Goal: Transaction & Acquisition: Book appointment/travel/reservation

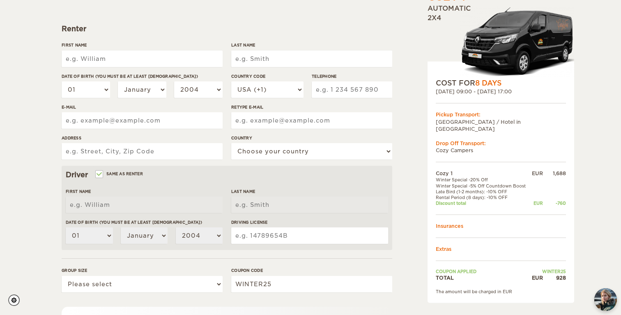
scroll to position [105, 0]
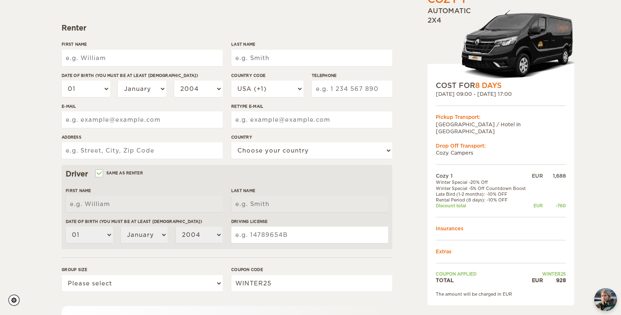
click at [109, 65] on input "First Name" at bounding box center [142, 58] width 161 height 16
click at [42, 85] on div "Cozy 1 Expand Collapse Total 928 EUR Automatic 2x4 COST FOR 8 Days [DATE] 09:00…" at bounding box center [310, 162] width 621 height 534
click at [89, 54] on input "First Name" at bounding box center [142, 58] width 161 height 16
type input "Katia"
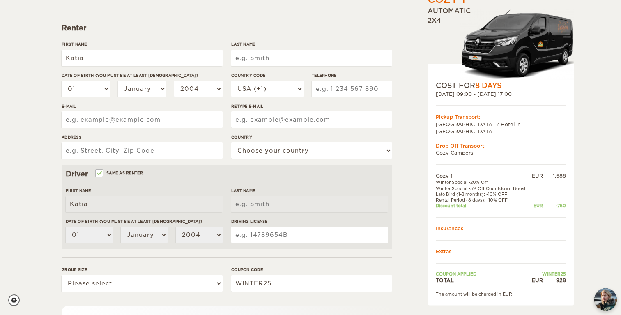
click at [248, 56] on input "Last Name" at bounding box center [311, 58] width 161 height 16
type input "Smet"
click at [96, 88] on select "01 02 03 04 05 06 07 08 09 10 11 12 13 14 15 16 17 18 19 20 21 22 23 24 25 26 2…" at bounding box center [86, 89] width 48 height 16
select select "14"
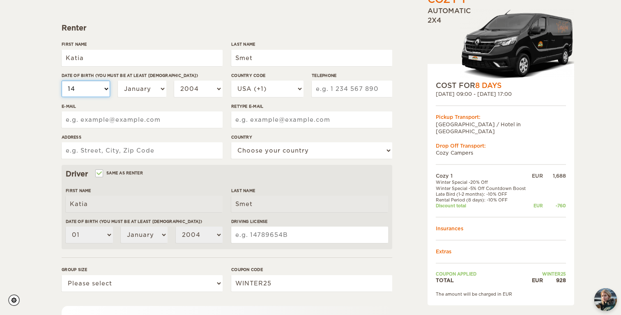
select select "14"
click at [143, 87] on select "January February March April May June July August September October November De…" at bounding box center [142, 89] width 48 height 16
select select "11"
click at [186, 88] on select "2004 2003 2002 2001 2000 1999 1998 1997 1996 1995 1994 1993 1992 1991 1990 1989…" at bounding box center [198, 89] width 48 height 16
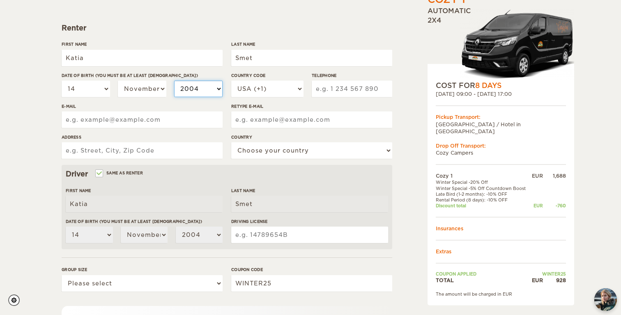
select select "1993"
click at [243, 78] on label"] "Country Code" at bounding box center [267, 75] width 72 height 6
click at [243, 81] on select "USA (+1) UK (+44) Germany (+49) Algeria (+213) Andorra (+376) Angola (+244) Ang…" at bounding box center [267, 89] width 72 height 16
click at [243, 85] on select "USA (+1) UK (+44) Germany (+49) Algeria (+213) Andorra (+376) Angola (+244) Ang…" at bounding box center [267, 89] width 72 height 16
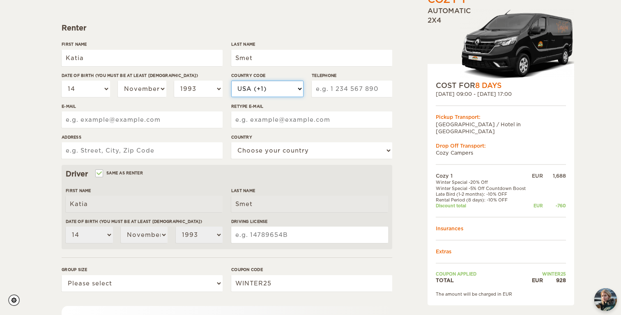
select select "32"
click at [331, 88] on input "Telephone" at bounding box center [352, 89] width 81 height 16
type input "497193195"
click at [143, 125] on input "E-mail" at bounding box center [142, 119] width 161 height 16
type input "katia.smet@hotmail.com"
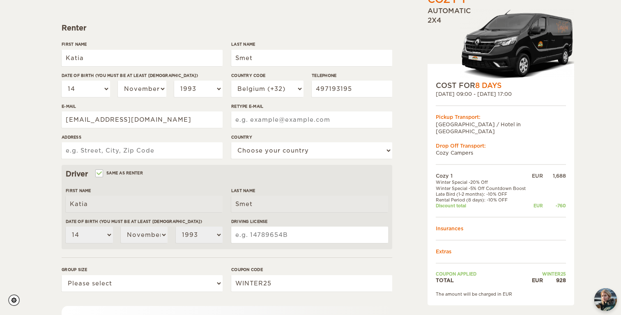
click at [279, 125] on input "Retype E-mail" at bounding box center [311, 119] width 161 height 16
type input "katia.smet@hotmail.com"
click at [171, 150] on input "Address" at bounding box center [142, 150] width 161 height 16
type input "Kieldrechtstraat 3 9170 De Klinge"
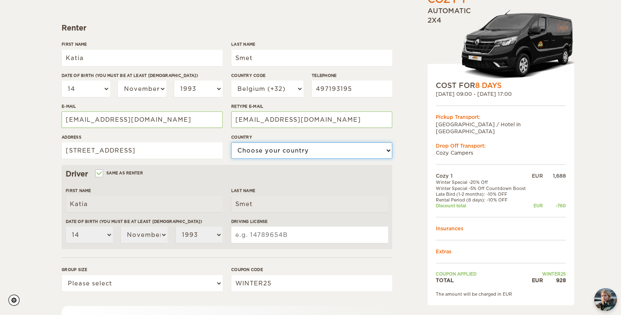
click at [339, 155] on select "Choose your country United States United Kingdom Germany Afghanistan Albania Al…" at bounding box center [311, 150] width 161 height 16
select select "21"
click at [100, 175] on input "Same as renter" at bounding box center [98, 173] width 5 height 5
checkbox input "false"
select select
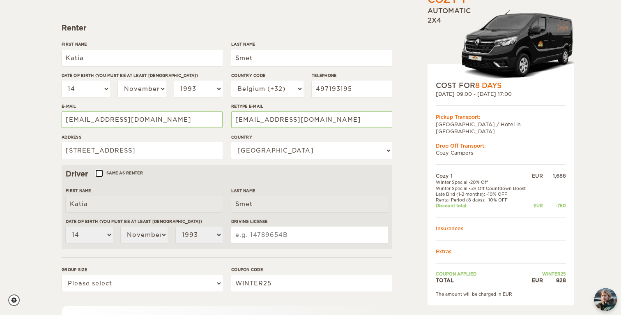
select select
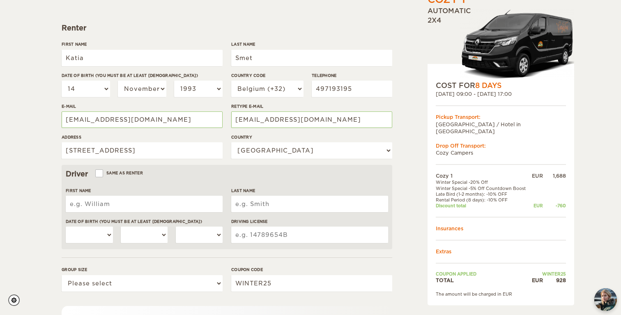
click at [97, 202] on input "First Name" at bounding box center [144, 204] width 157 height 16
type input "Ruben"
click at [240, 208] on input "Last Name" at bounding box center [309, 204] width 157 height 16
click at [280, 201] on input "Decramer" at bounding box center [309, 204] width 157 height 16
type input "Decramer"
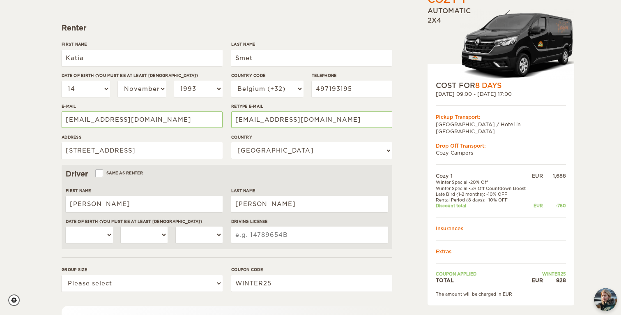
click at [282, 179] on div "Driver Same as renter First Name Ruben Last Name Decramer Date of birth (You mu…" at bounding box center [227, 207] width 331 height 84
click at [102, 234] on select "01 02 03 04 05 06 07 08 09 10 11 12 13 14 15 16 17 18 19 20 21 22 23 24 25 26 2…" at bounding box center [89, 234] width 47 height 16
select select "23"
click at [134, 236] on select "January February March April May June July August September October November De…" at bounding box center [144, 234] width 47 height 16
select select "03"
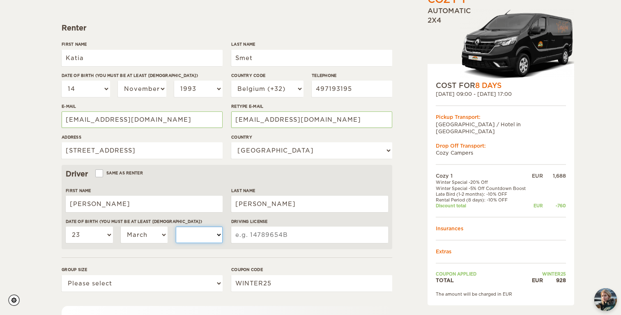
click at [185, 239] on select "2004 2003 2002 2001 2000 1999 1998 1997 1996 1995 1994 1993 1992 1991 1990 1989…" at bounding box center [199, 234] width 47 height 16
select select "1995"
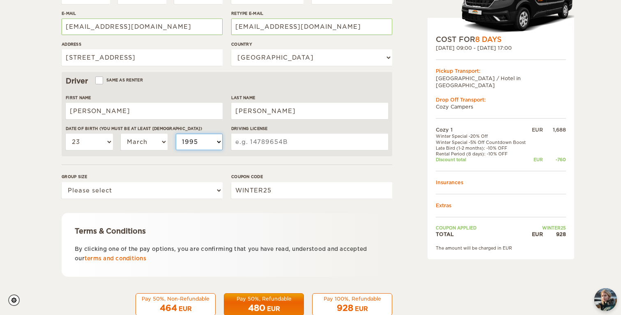
scroll to position [218, 0]
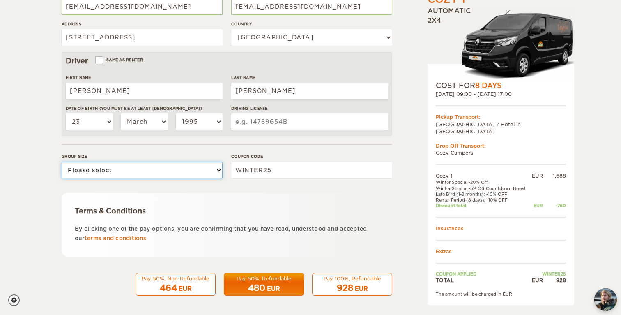
click at [87, 171] on select "Please select 1 2" at bounding box center [142, 170] width 161 height 16
select select "2"
click at [271, 115] on input "Driving License" at bounding box center [309, 121] width 157 height 16
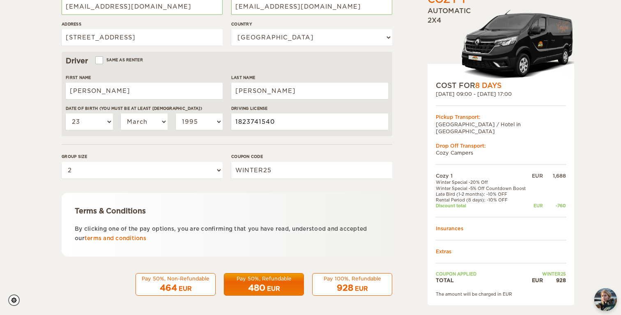
scroll to position [220, 0]
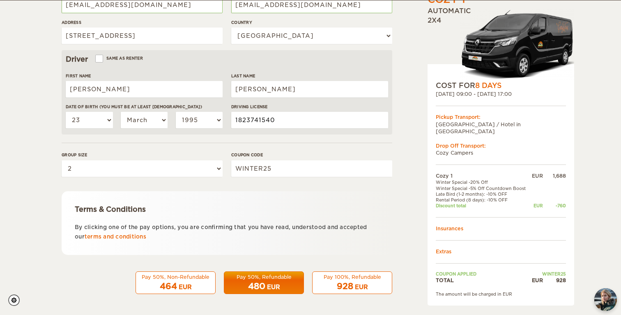
type input "1823741540"
click at [359, 285] on div "EUR" at bounding box center [361, 287] width 13 height 8
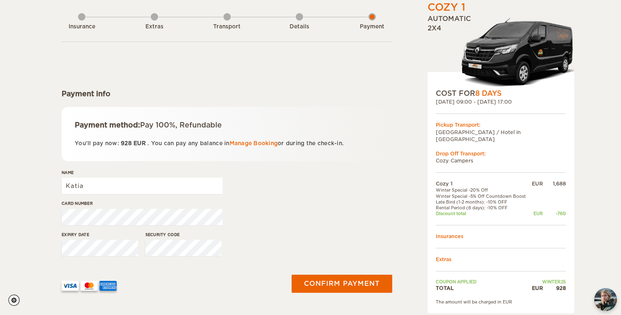
scroll to position [50, 0]
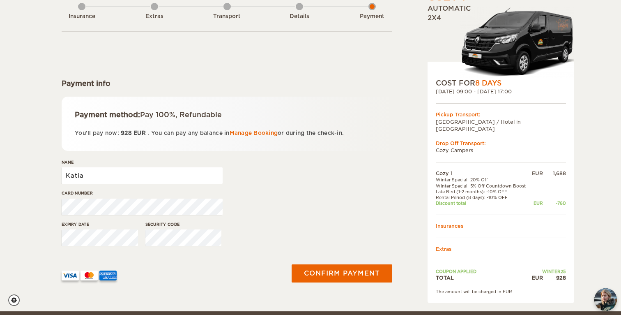
click at [122, 178] on input "Katia" at bounding box center [142, 175] width 161 height 16
click at [128, 171] on input "Katia" at bounding box center [142, 175] width 161 height 16
click at [116, 178] on input "Katia" at bounding box center [142, 175] width 161 height 16
type input "Katia Smet"
click at [295, 189] on div "Name Katia Smet" at bounding box center [227, 174] width 331 height 31
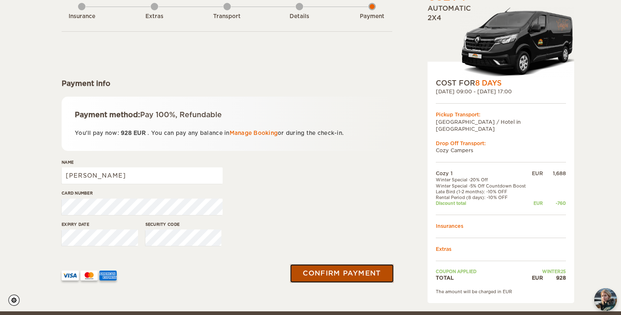
click at [348, 272] on button "Confirm payment" at bounding box center [342, 273] width 104 height 18
